Goal: Information Seeking & Learning: Check status

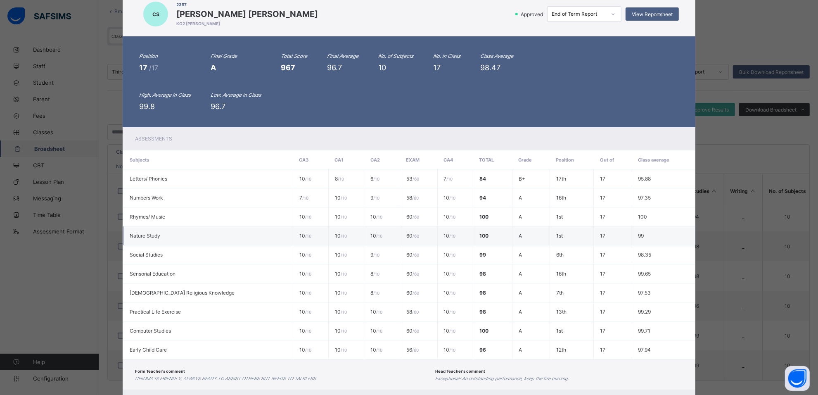
scroll to position [68, 0]
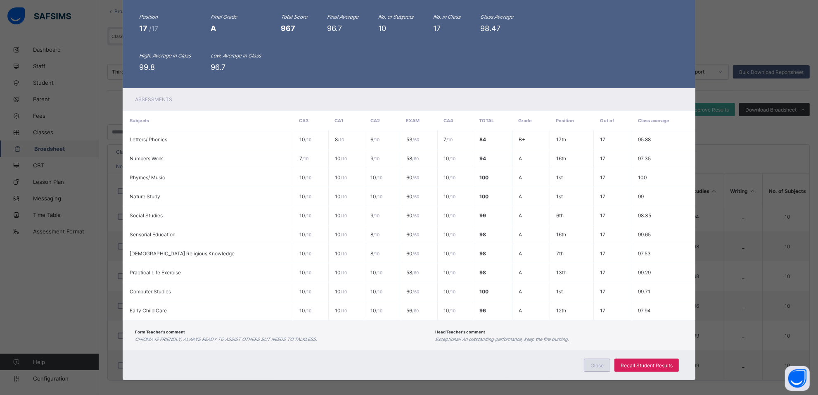
click at [595, 362] on span "Close" at bounding box center [596, 365] width 13 height 6
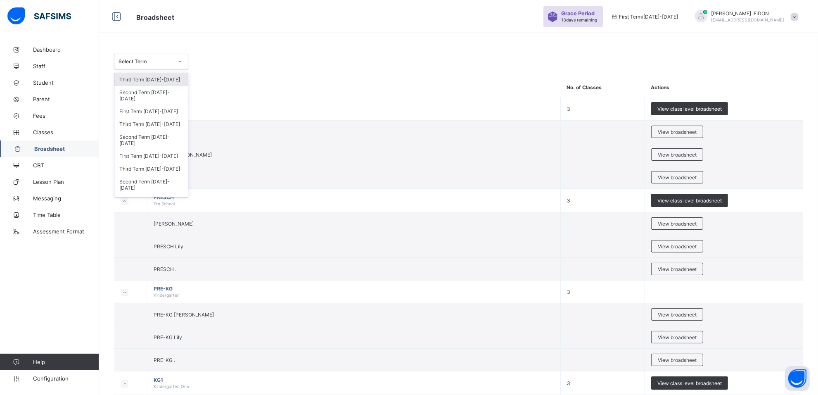
click at [180, 58] on icon at bounding box center [180, 61] width 5 height 8
click at [152, 118] on div "Third Term [DATE]-[DATE]" at bounding box center [150, 124] width 73 height 13
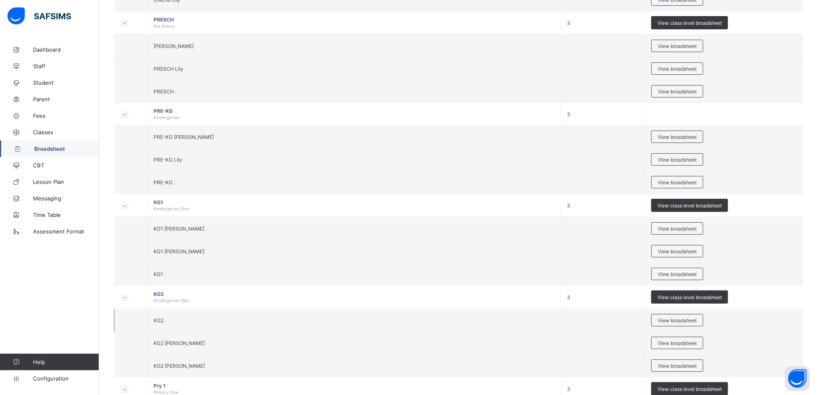
scroll to position [361, 0]
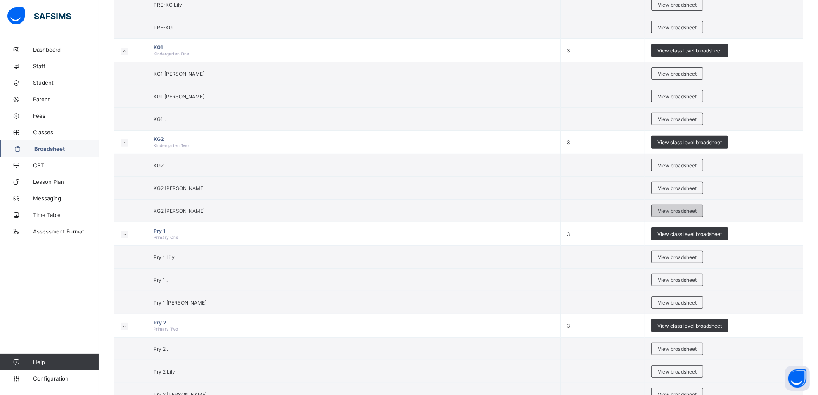
click at [677, 214] on div "View broadsheet" at bounding box center [677, 210] width 52 height 12
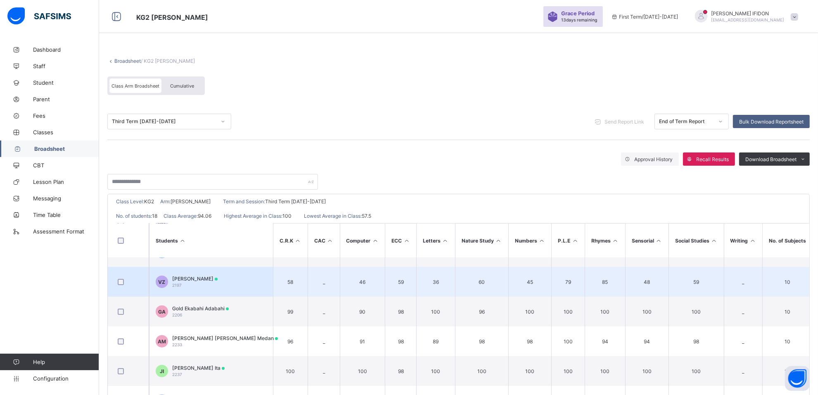
scroll to position [361, 0]
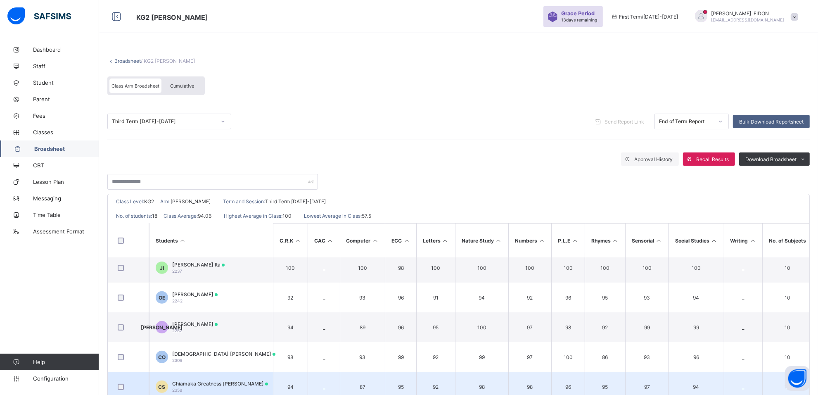
click at [197, 382] on span "Chiamaka Greatness [PERSON_NAME]" at bounding box center [220, 383] width 96 height 6
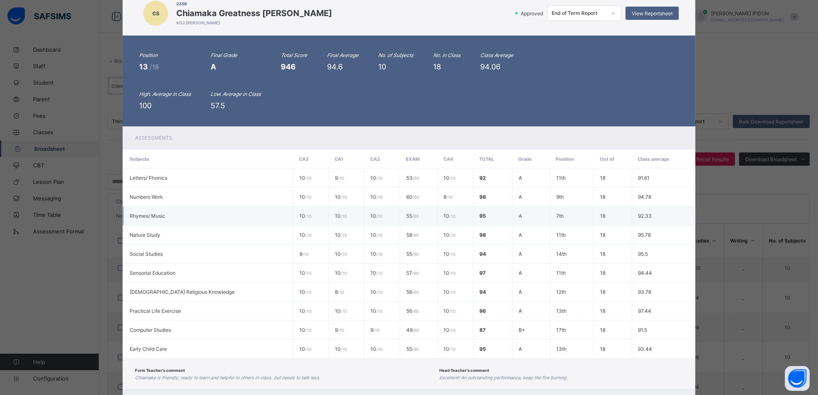
scroll to position [0, 0]
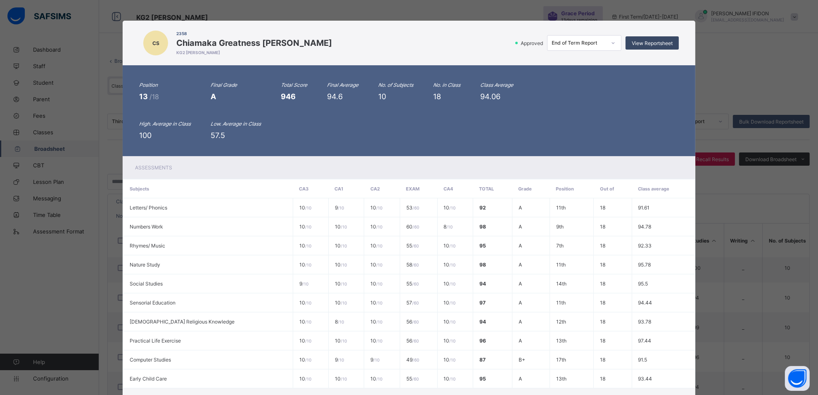
click at [664, 42] on span "View Reportsheet" at bounding box center [652, 43] width 41 height 6
click at [639, 38] on div "View Reportsheet" at bounding box center [651, 42] width 53 height 13
